Goal: Information Seeking & Learning: Learn about a topic

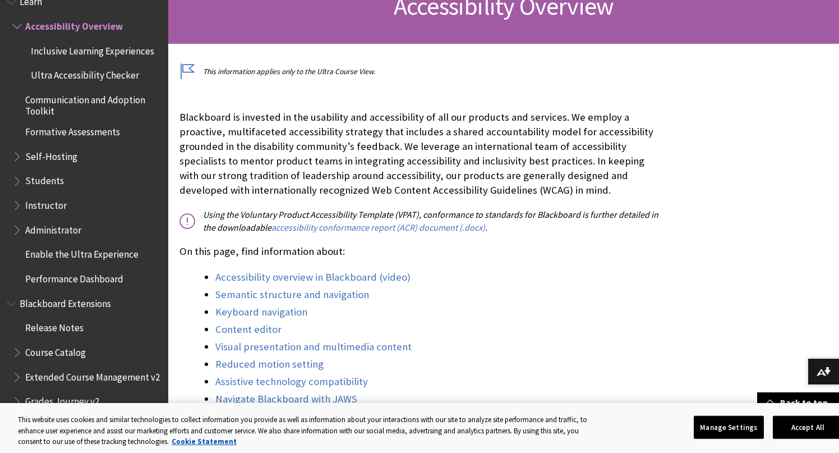
scroll to position [191, 0]
click at [128, 79] on span "Ultra Accessibility Checker" at bounding box center [85, 73] width 108 height 15
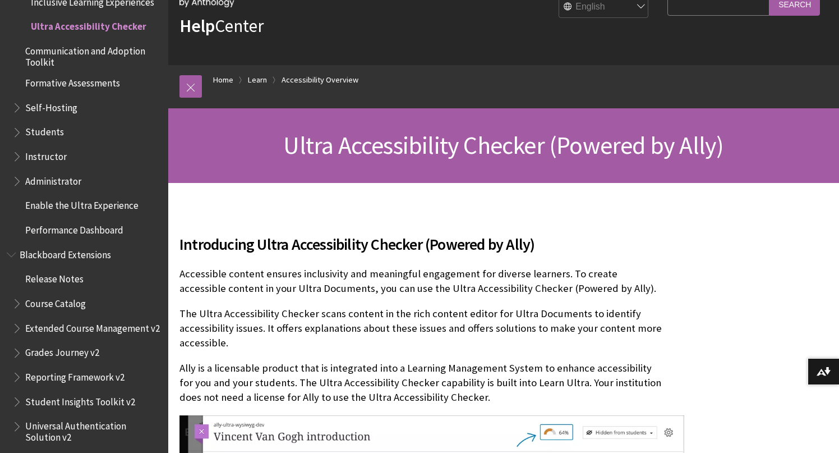
scroll to position [57, 0]
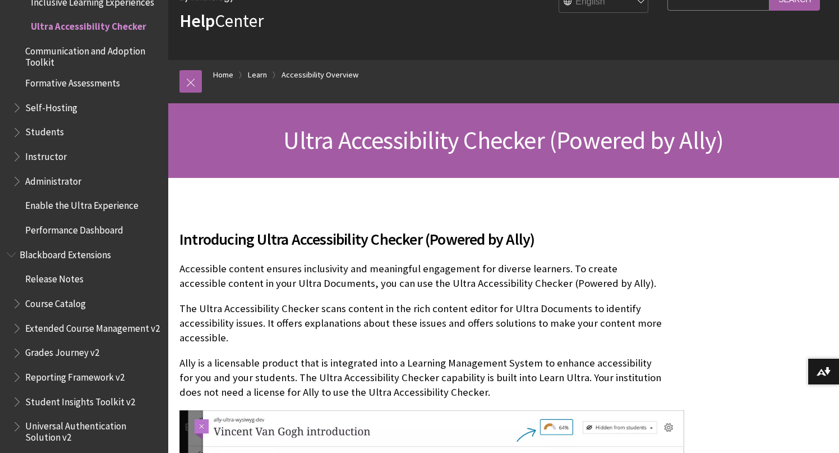
click at [17, 354] on span "Book outline for Blackboard Extensions" at bounding box center [18, 350] width 12 height 14
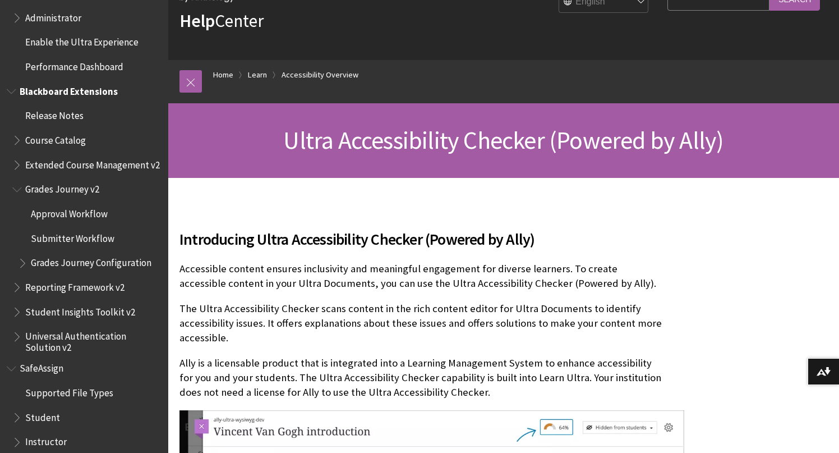
scroll to position [1191, 0]
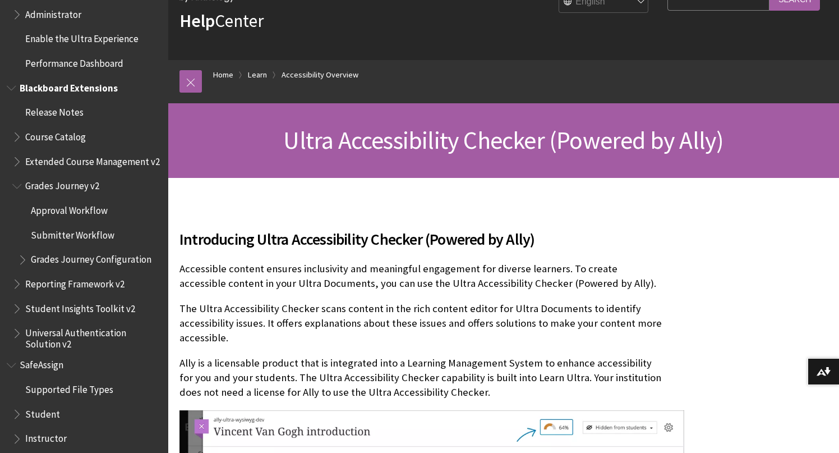
click at [61, 259] on span "Grades Journey Configuration" at bounding box center [91, 257] width 121 height 15
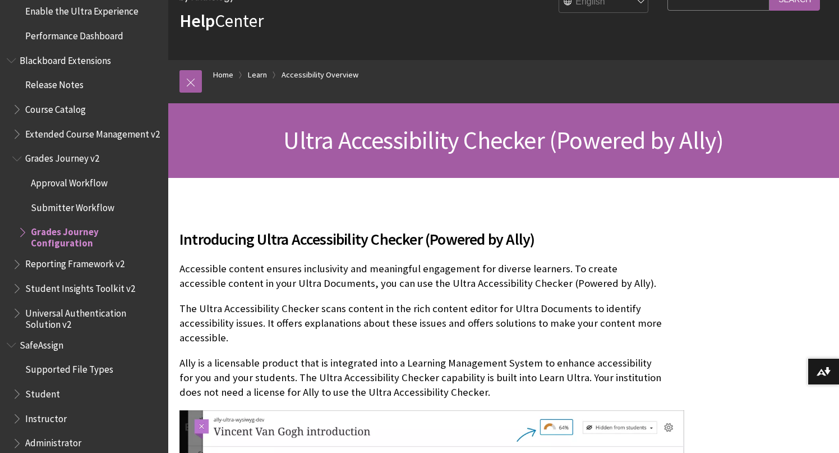
scroll to position [1223, 0]
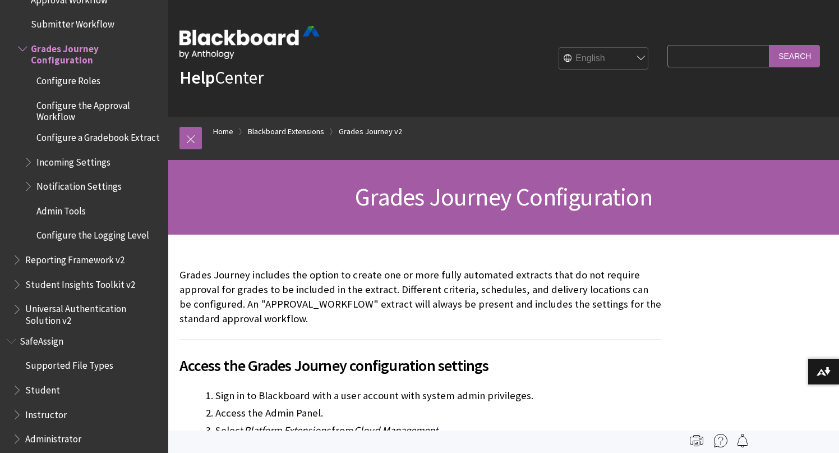
click at [721, 442] on img at bounding box center [720, 440] width 13 height 13
click at [719, 60] on input "Search Query" at bounding box center [719, 56] width 102 height 22
type input "grade change"
click at [770, 45] on input "Search" at bounding box center [795, 56] width 50 height 22
